Goal: Check status: Check status

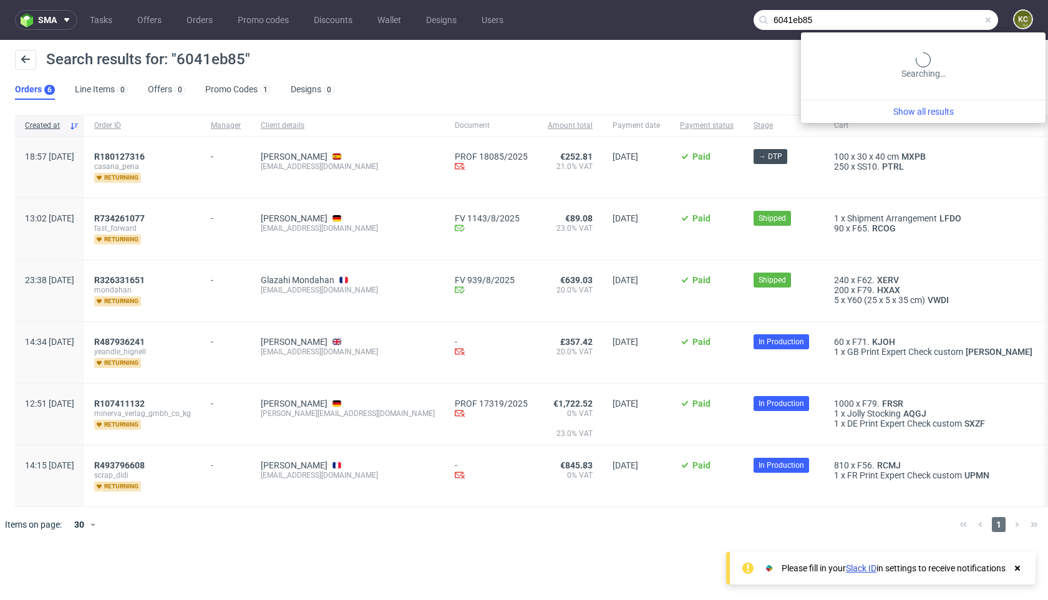
click at [946, 20] on input "6041eb85" at bounding box center [876, 20] width 245 height 20
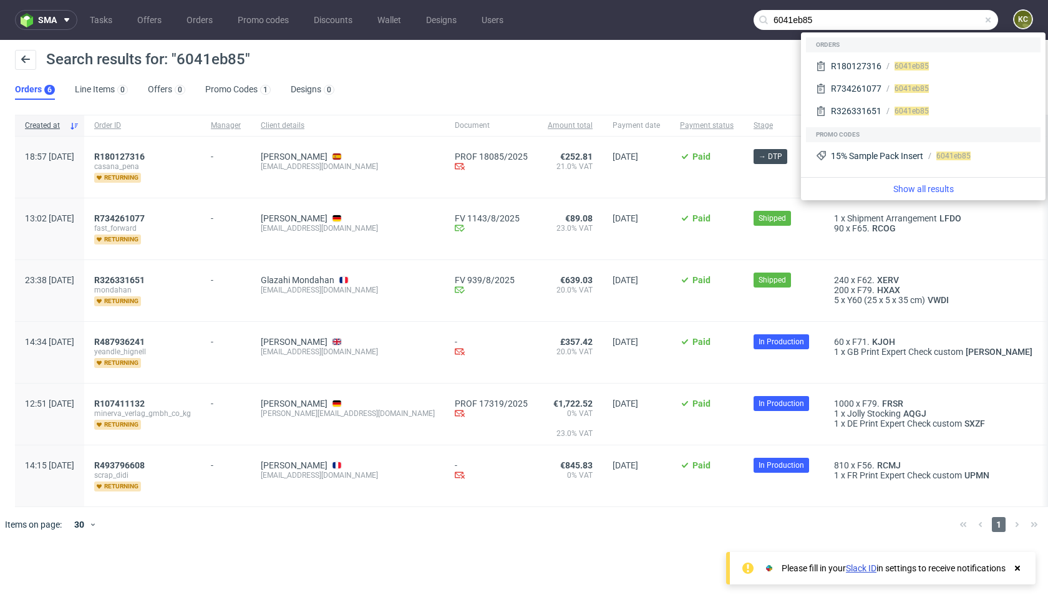
paste input "[EMAIL_ADDRESS][DOMAIN_NAME]"
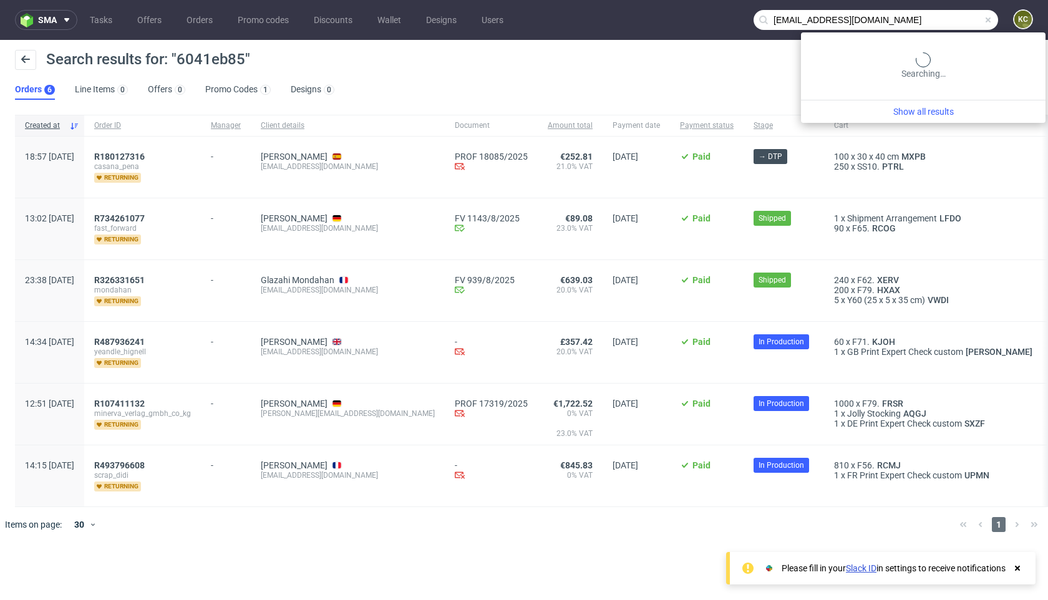
type input "[EMAIL_ADDRESS][DOMAIN_NAME]"
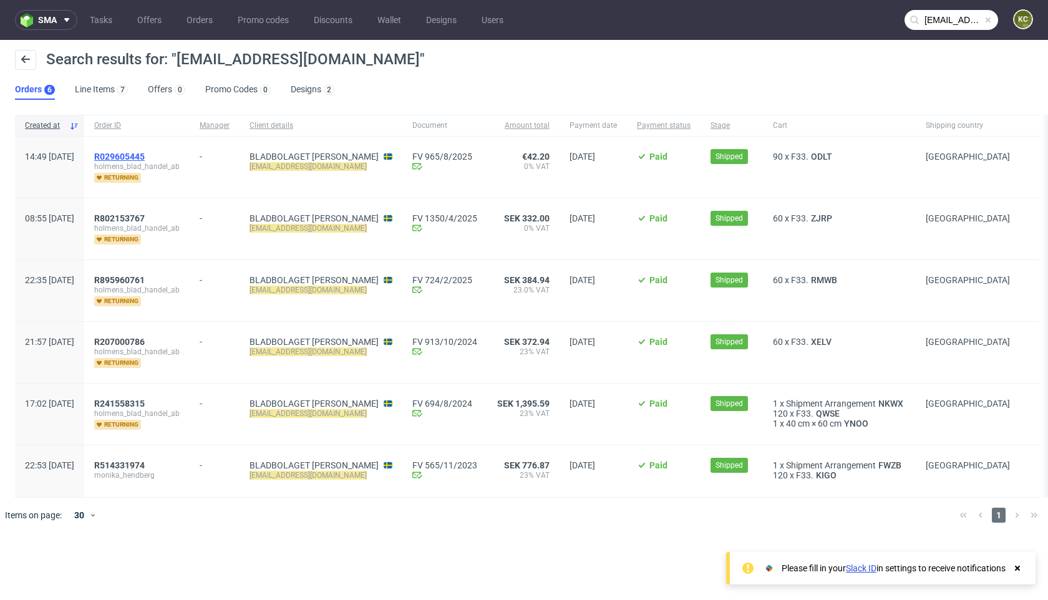
click at [145, 155] on span "R029605445" at bounding box center [119, 157] width 51 height 10
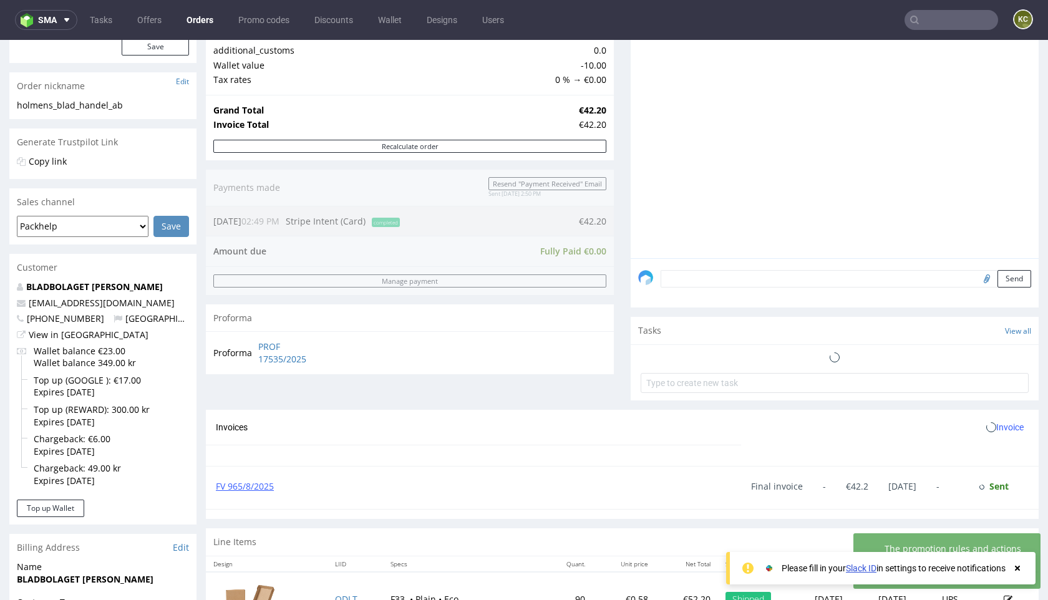
scroll to position [171, 0]
